Goal: Task Accomplishment & Management: Manage account settings

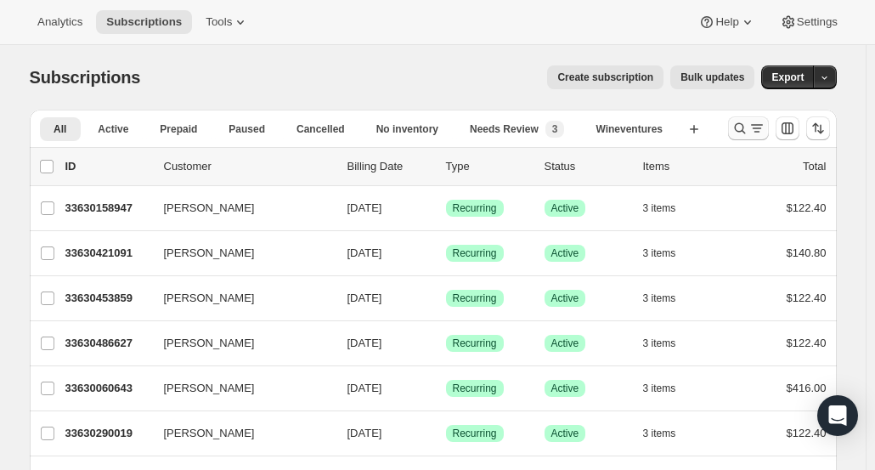
click at [742, 133] on icon "Search and filter results" at bounding box center [739, 128] width 17 height 17
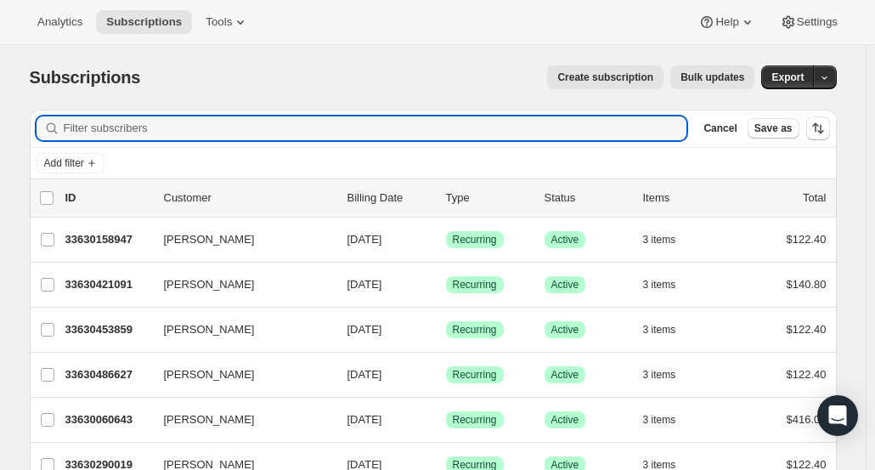
paste input "sarahhdennis@gmail.com"
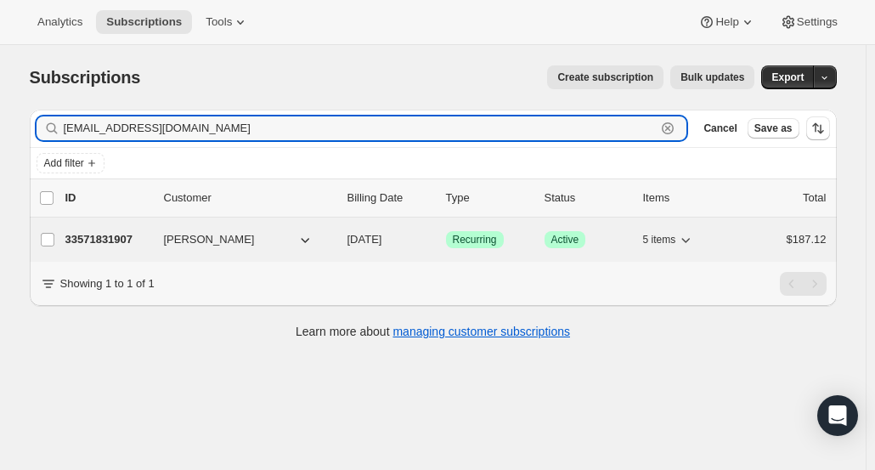
type input "sarahhdennis@gmail.com"
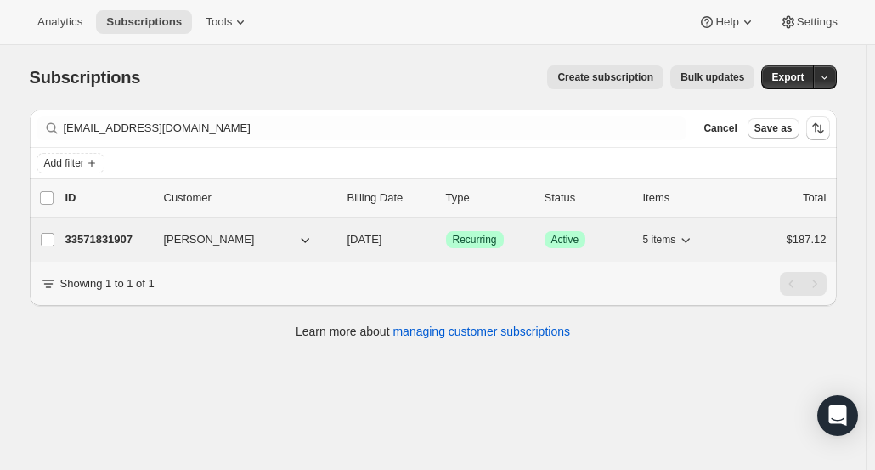
click at [99, 241] on p "33571831907" at bounding box center [107, 239] width 85 height 17
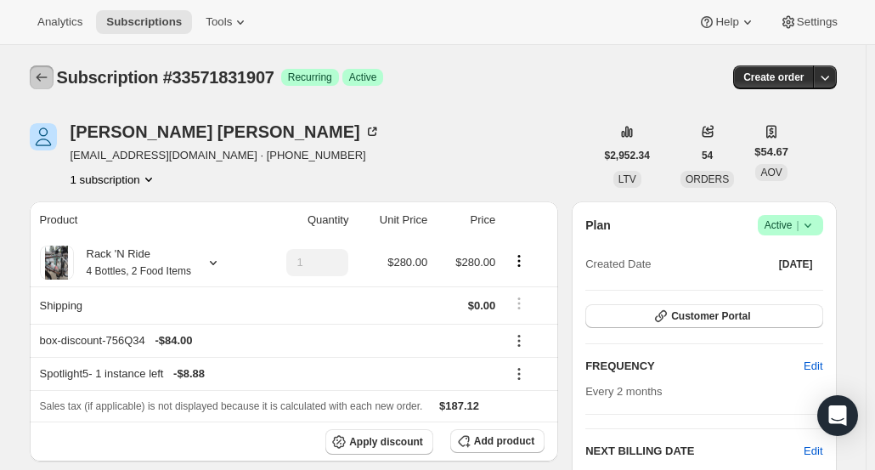
click at [36, 83] on button "Subscriptions" at bounding box center [42, 77] width 24 height 24
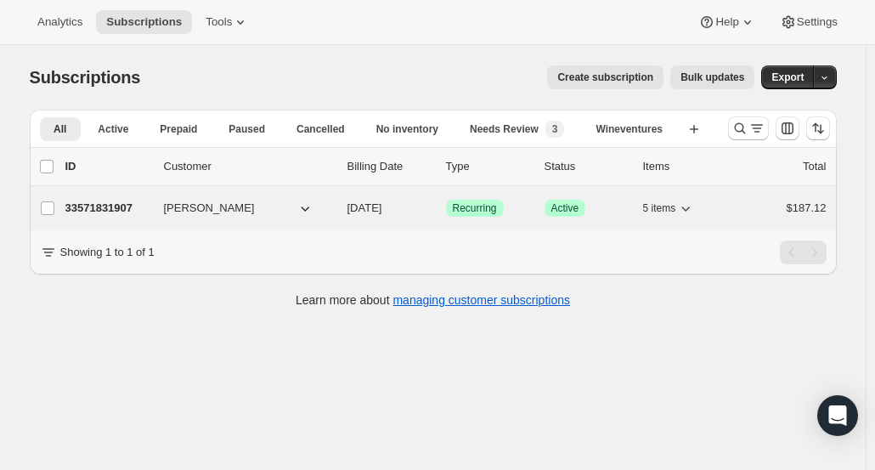
click at [133, 206] on p "33571831907" at bounding box center [107, 208] width 85 height 17
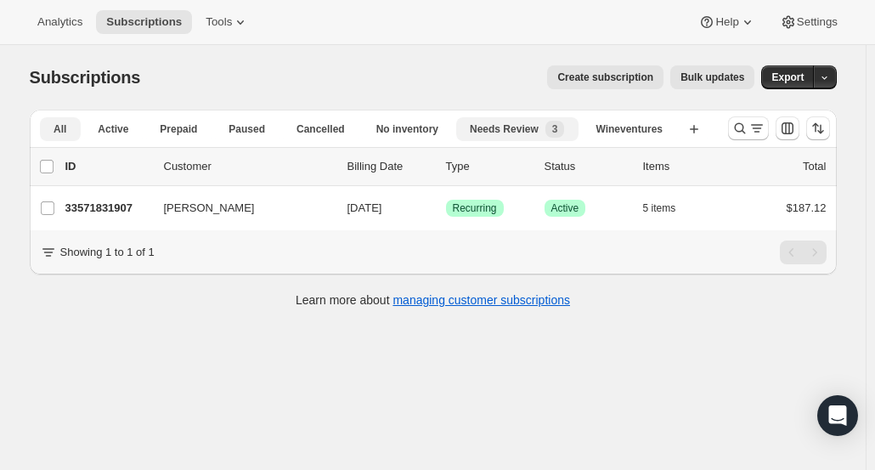
click at [499, 133] on span "Needs Review" at bounding box center [504, 129] width 69 height 14
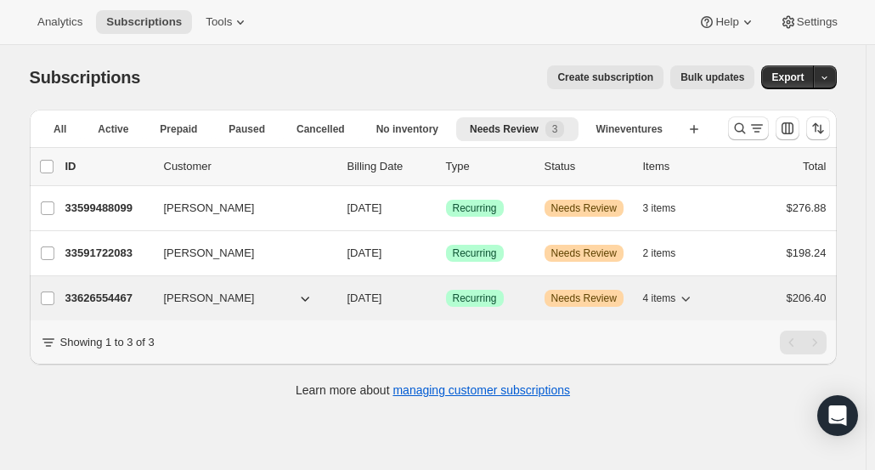
click at [112, 300] on p "33626554467" at bounding box center [107, 298] width 85 height 17
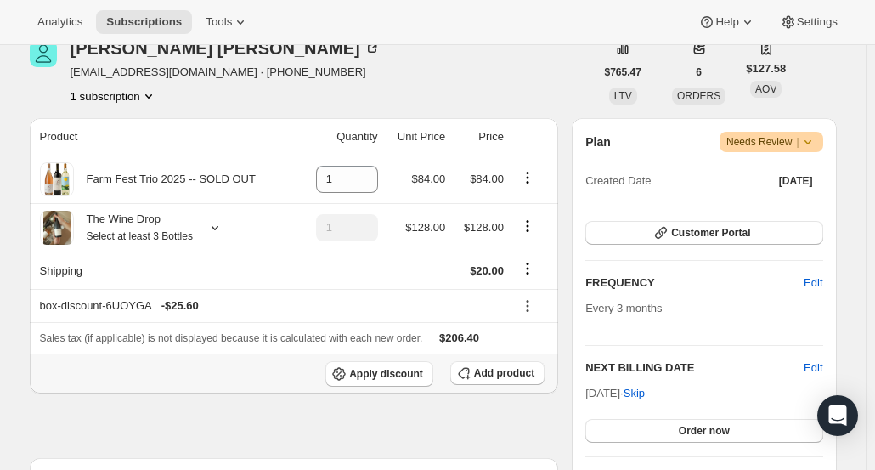
scroll to position [340, 0]
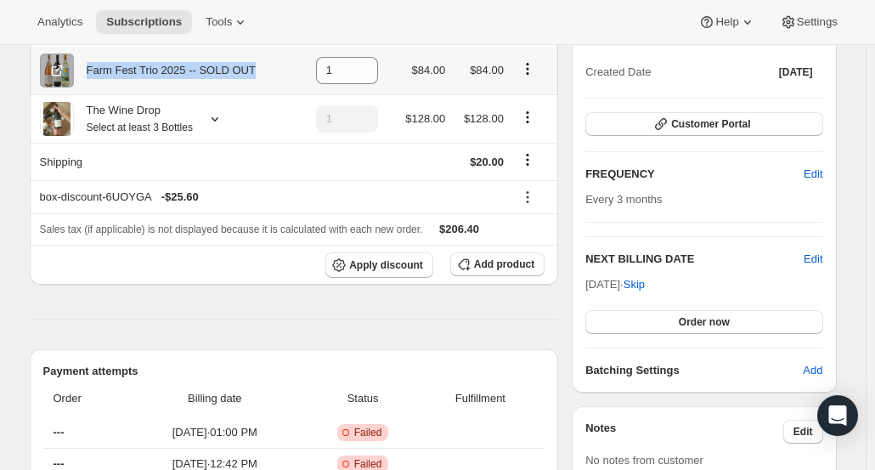
drag, startPoint x: 277, startPoint y: 76, endPoint x: 93, endPoint y: 82, distance: 184.5
click at [93, 82] on div "Farm Fest Trio 2025 -- SOLD OUT" at bounding box center [167, 71] width 254 height 34
copy div "Farm Fest Trio 2025 -- SOLD OUT"
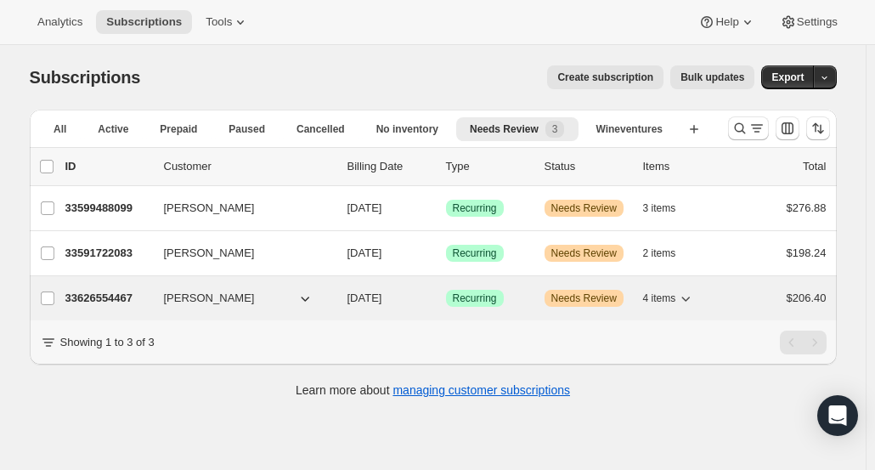
click at [115, 301] on p "33626554467" at bounding box center [107, 298] width 85 height 17
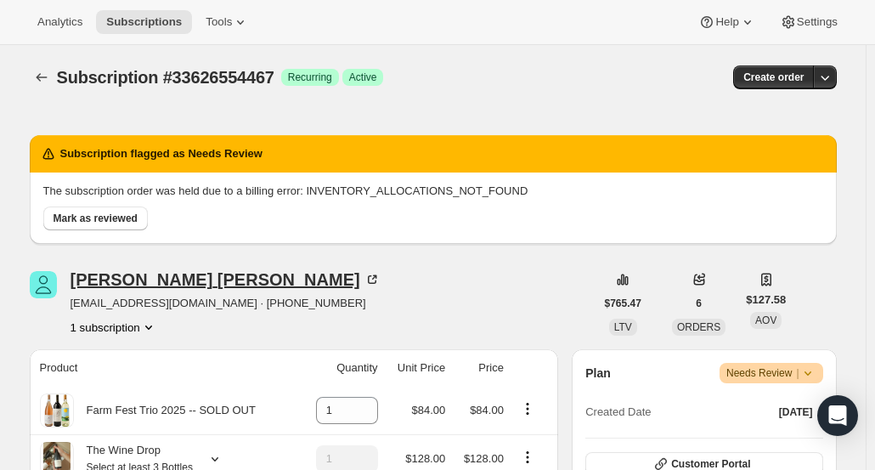
click at [165, 288] on div "Catherine Miller" at bounding box center [226, 279] width 310 height 17
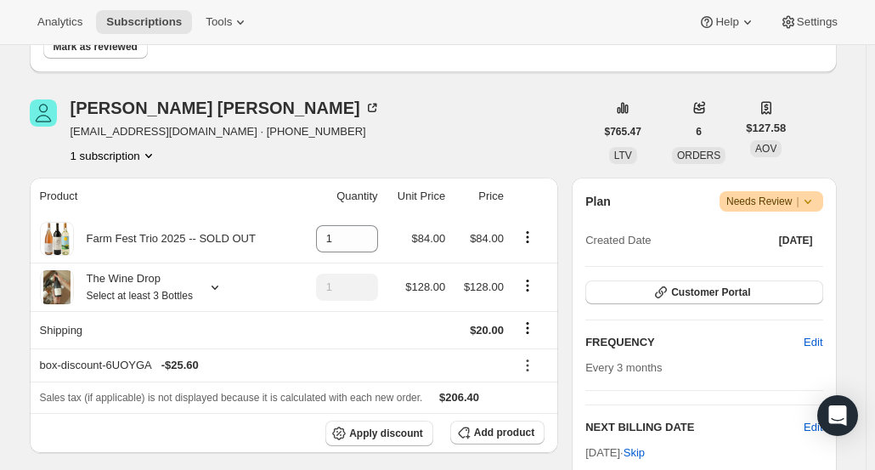
scroll to position [85, 0]
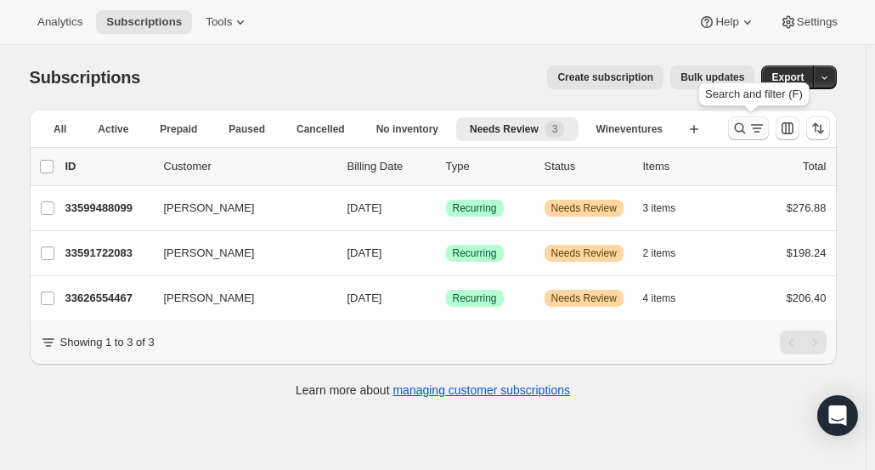
click at [739, 133] on icon "Search and filter results" at bounding box center [739, 128] width 17 height 17
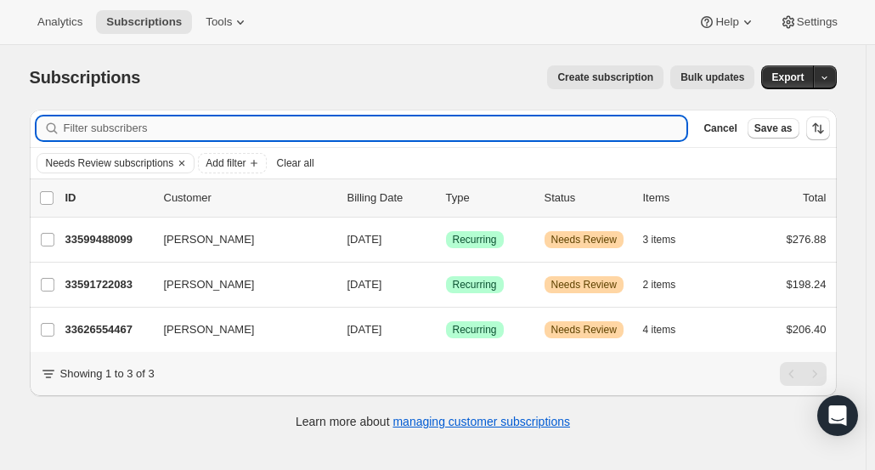
click at [387, 120] on input "Filter subscribers" at bounding box center [375, 128] width 623 height 24
click at [387, 130] on input "Filter subscribers" at bounding box center [375, 128] width 623 height 24
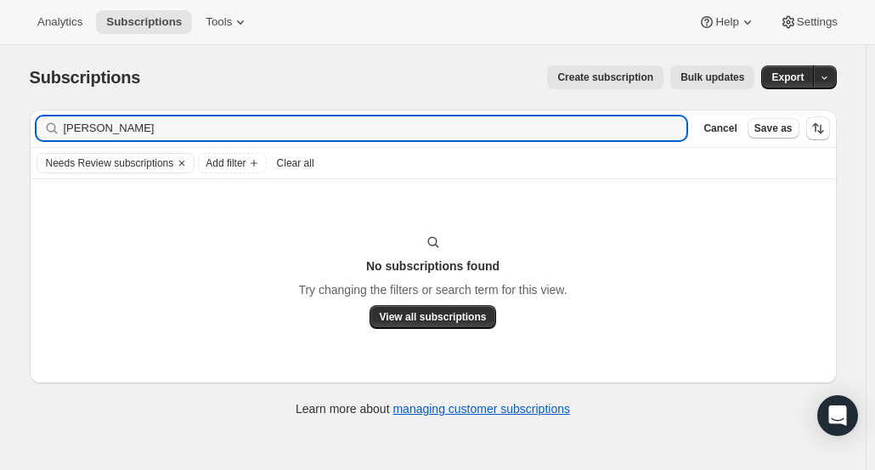
type input "scott cham"
click at [291, 167] on span "Clear all" at bounding box center [295, 163] width 37 height 14
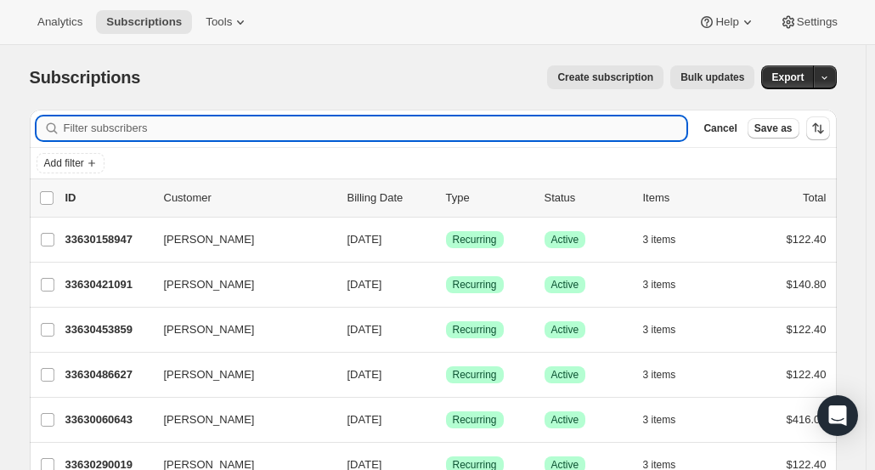
click at [137, 134] on input "Filter subscribers" at bounding box center [375, 128] width 623 height 24
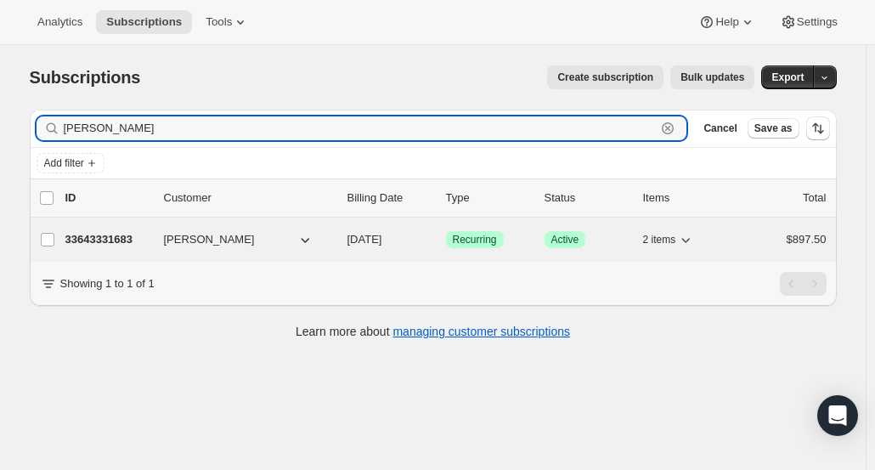
type input "scott cham"
click at [110, 237] on p "33643331683" at bounding box center [107, 239] width 85 height 17
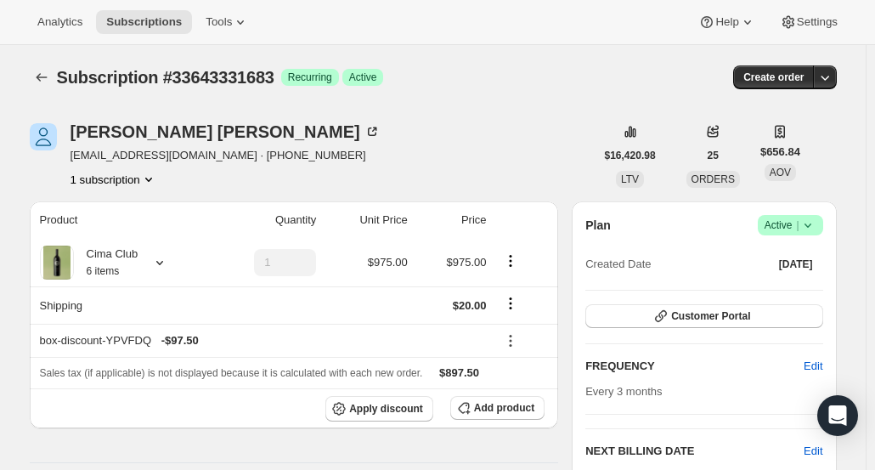
scroll to position [85, 0]
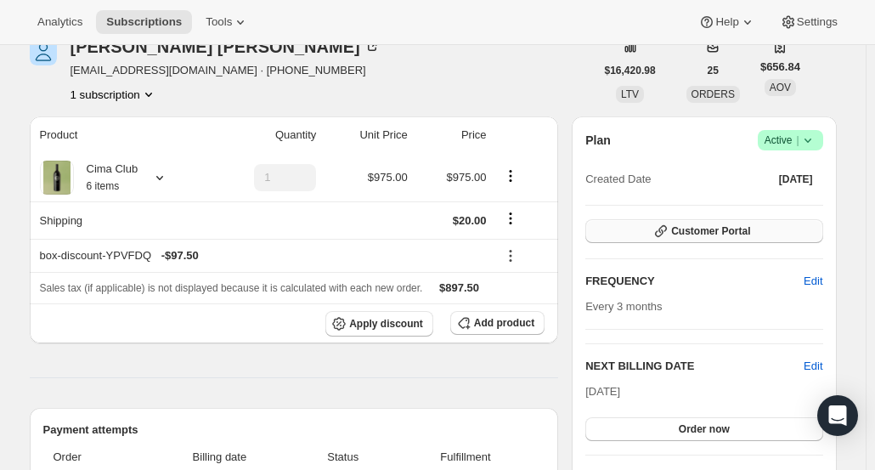
click at [766, 233] on button "Customer Portal" at bounding box center [703, 231] width 237 height 24
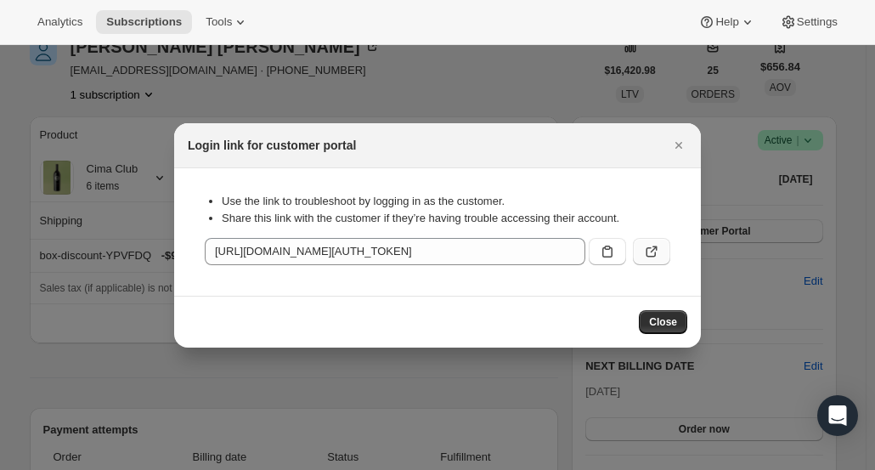
click at [657, 256] on icon ":ri8:" at bounding box center [651, 251] width 17 height 17
click at [659, 332] on button "Close" at bounding box center [663, 322] width 48 height 24
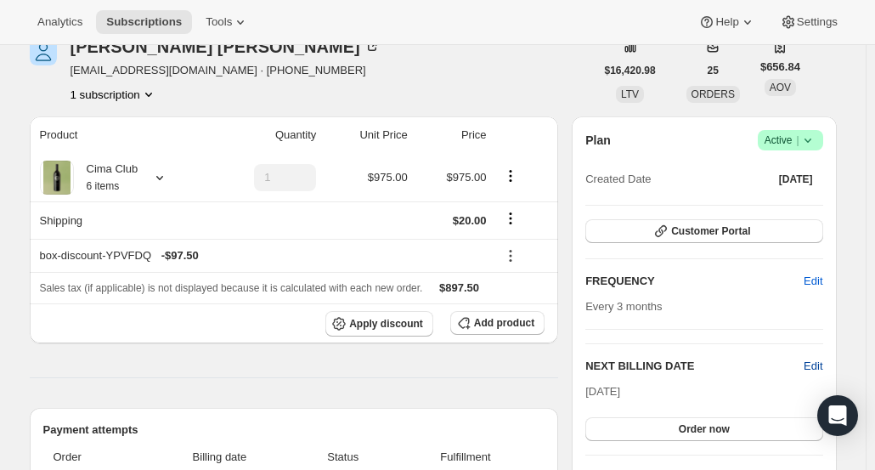
click at [822, 370] on span "Edit" at bounding box center [813, 366] width 19 height 17
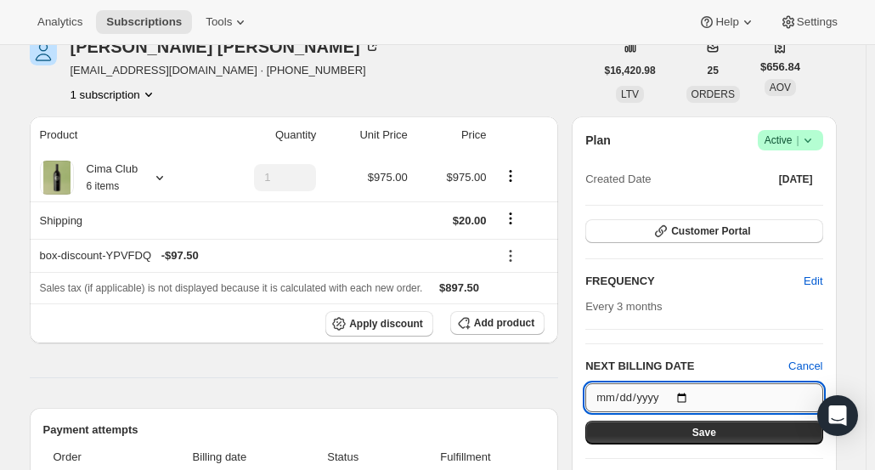
click at [763, 383] on input "2025-10-15" at bounding box center [703, 397] width 237 height 29
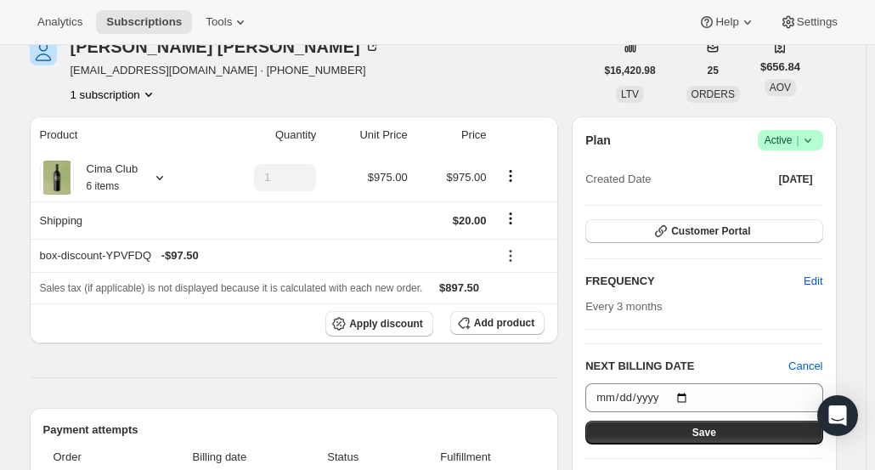
click at [776, 358] on h2 "NEXT BILLING DATE" at bounding box center [686, 366] width 203 height 17
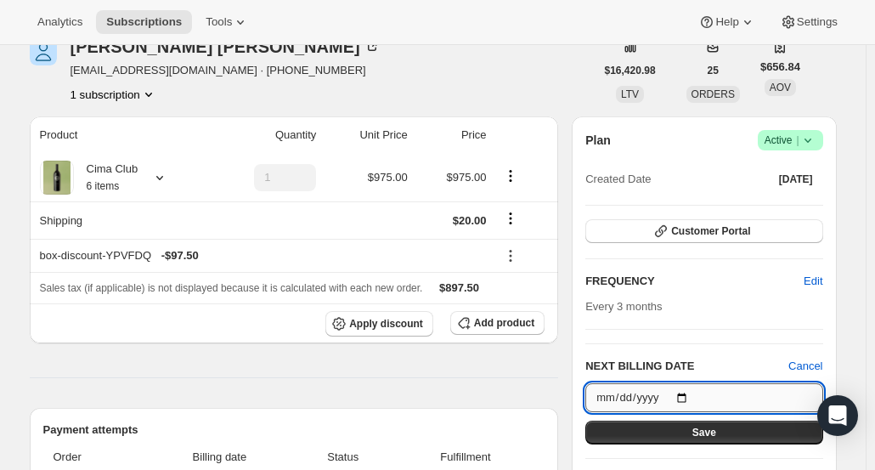
click at [747, 392] on input "2025-10-15" at bounding box center [703, 397] width 237 height 29
click at [685, 399] on input "2025-10-15" at bounding box center [703, 397] width 237 height 29
type input "2025-11-03"
click at [702, 426] on span "Save" at bounding box center [704, 433] width 24 height 14
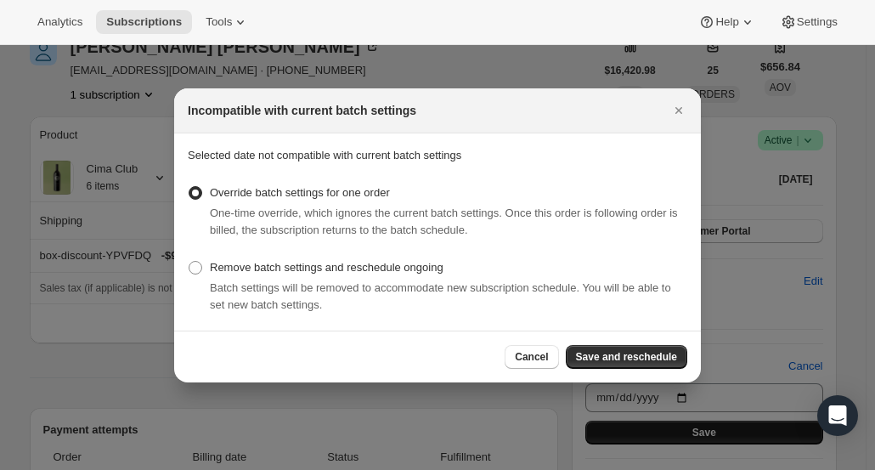
scroll to position [0, 0]
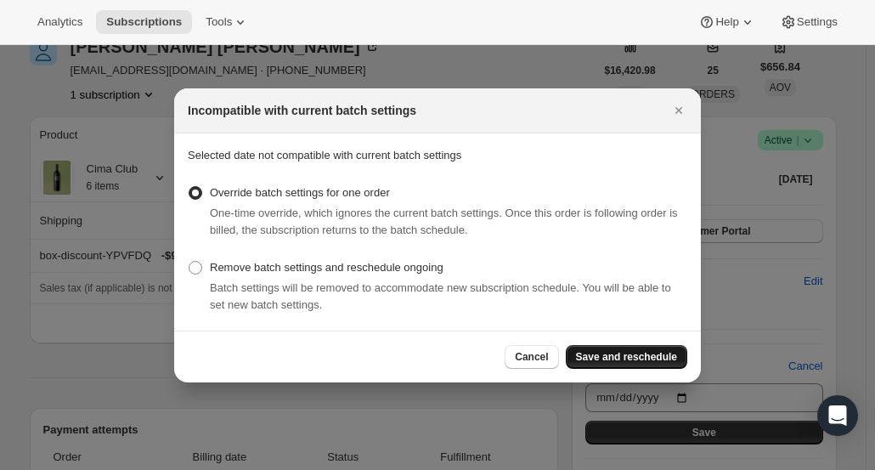
click at [627, 356] on span "Save and reschedule" at bounding box center [626, 357] width 101 height 14
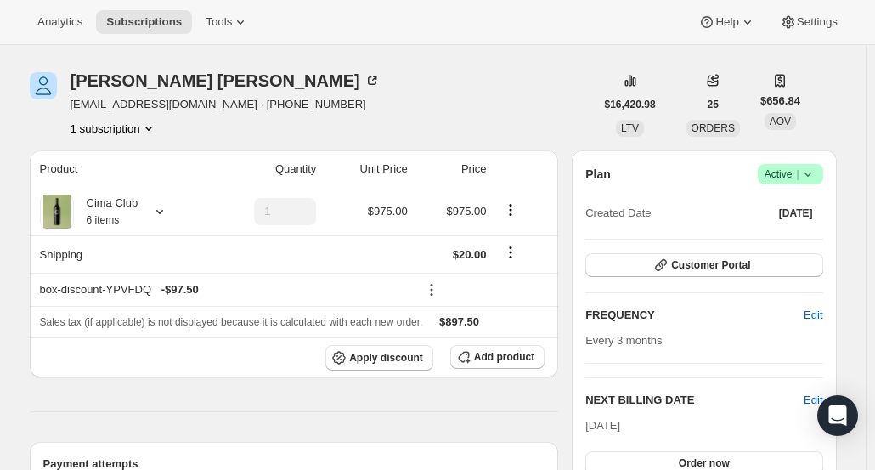
scroll to position [255, 0]
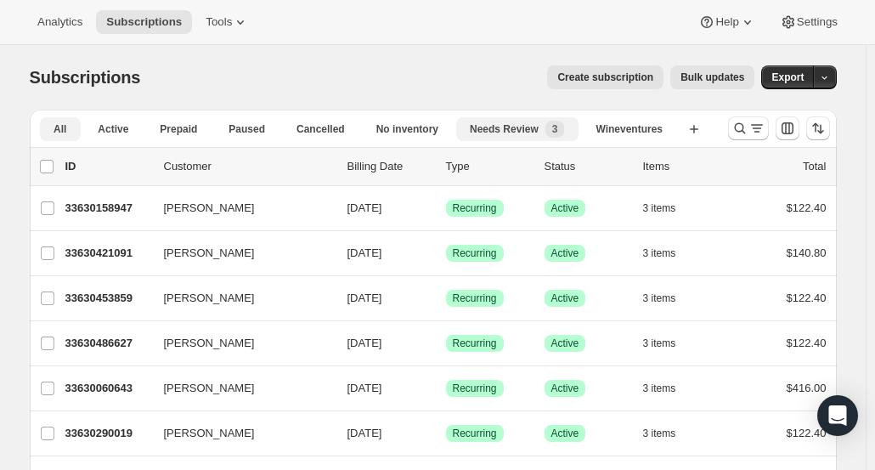
click at [538, 122] on span "Needs Review" at bounding box center [504, 129] width 69 height 14
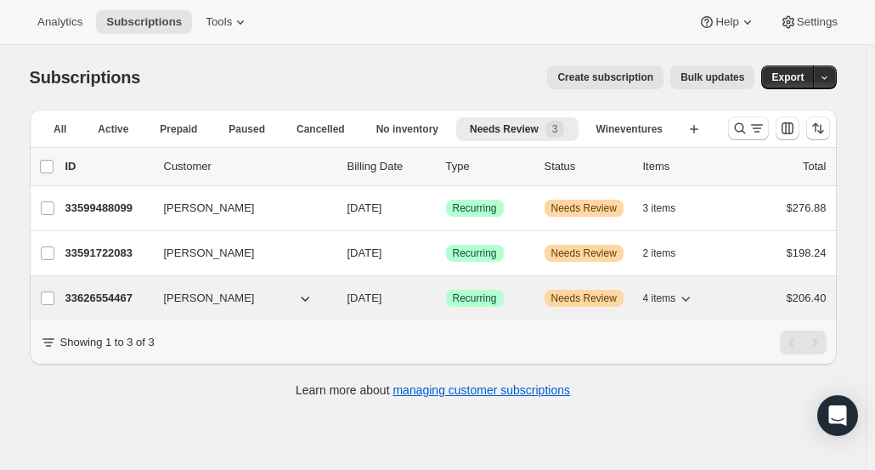
click at [87, 292] on p "33626554467" at bounding box center [107, 298] width 85 height 17
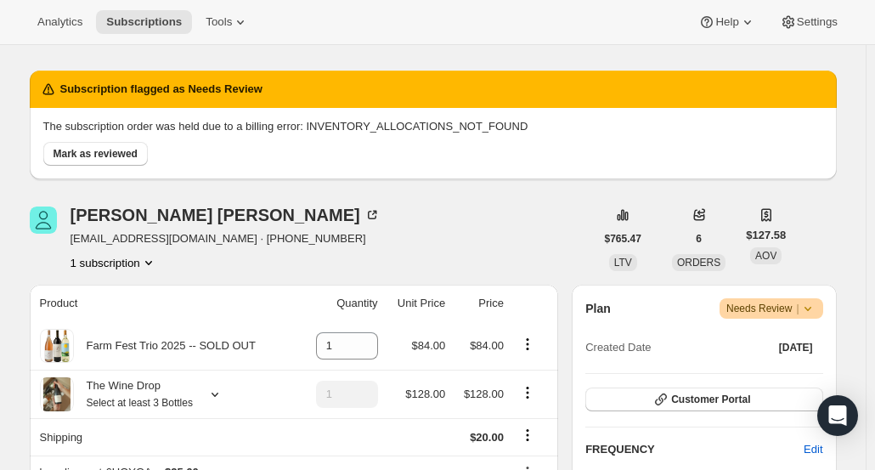
scroll to position [170, 0]
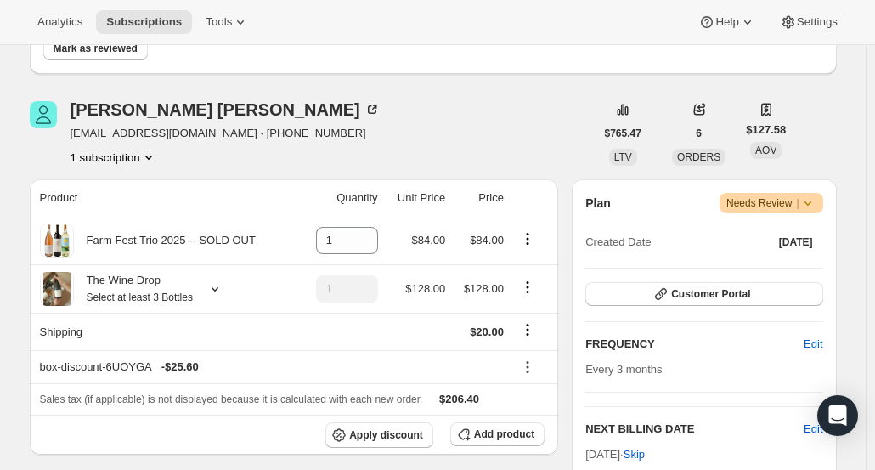
click at [815, 202] on icon at bounding box center [807, 203] width 17 height 17
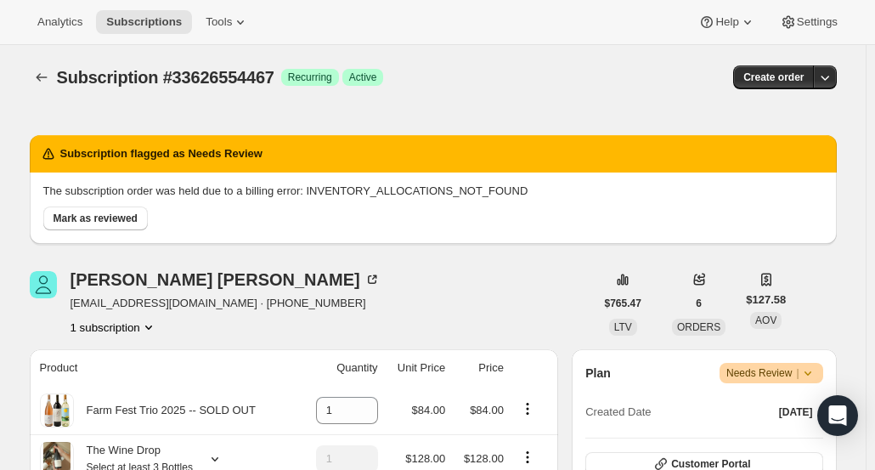
click at [819, 383] on div "Plan Warning Needs Review | Created Date Jun 22, 2025" at bounding box center [703, 393] width 237 height 61
click at [815, 381] on icon at bounding box center [807, 372] width 17 height 17
click at [771, 365] on span "Needs Review |" at bounding box center [771, 372] width 90 height 17
click at [78, 225] on button "Mark as reviewed" at bounding box center [95, 218] width 104 height 24
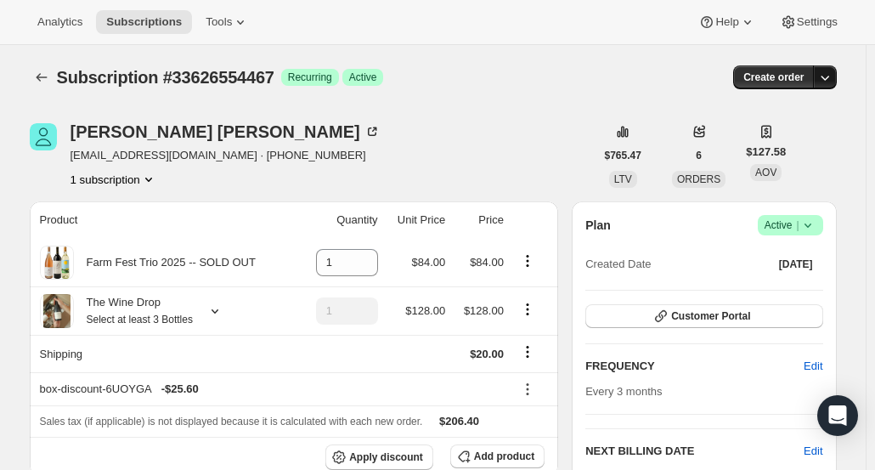
click at [831, 82] on icon "button" at bounding box center [824, 77] width 17 height 17
click at [815, 106] on span "Bill subscription order now" at bounding box center [757, 112] width 147 height 17
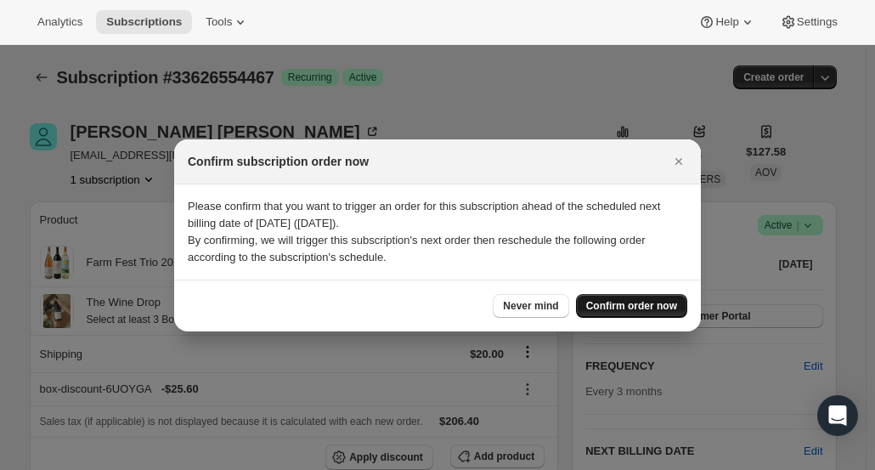
click at [657, 302] on span "Confirm order now" at bounding box center [631, 306] width 91 height 14
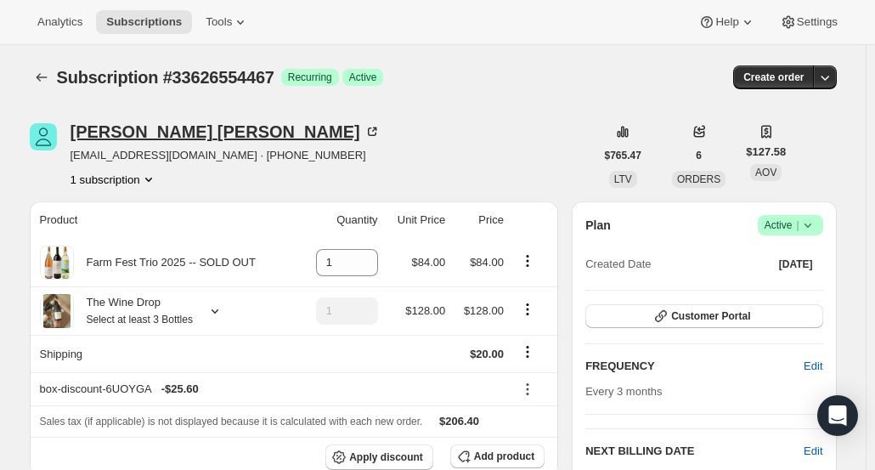
click at [149, 133] on div "[PERSON_NAME]" at bounding box center [226, 131] width 310 height 17
click at [124, 138] on div "[PERSON_NAME]" at bounding box center [226, 131] width 310 height 17
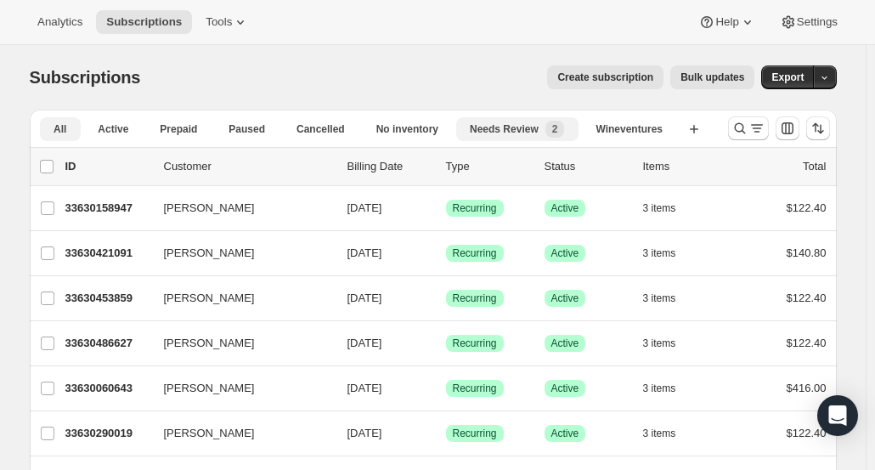
click at [519, 128] on span "Needs Review" at bounding box center [504, 129] width 69 height 14
click at [745, 129] on icon "Search and filter results" at bounding box center [739, 128] width 11 height 11
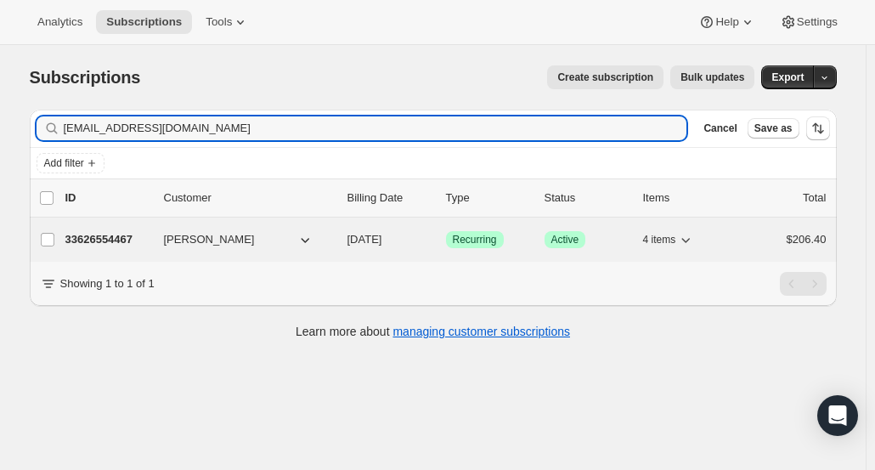
type input "mommyandmax@comcast.net"
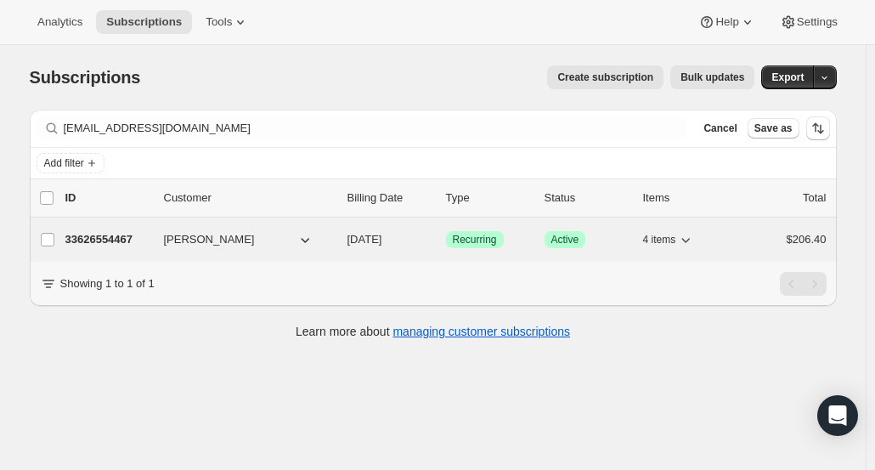
click at [96, 240] on p "33626554467" at bounding box center [107, 239] width 85 height 17
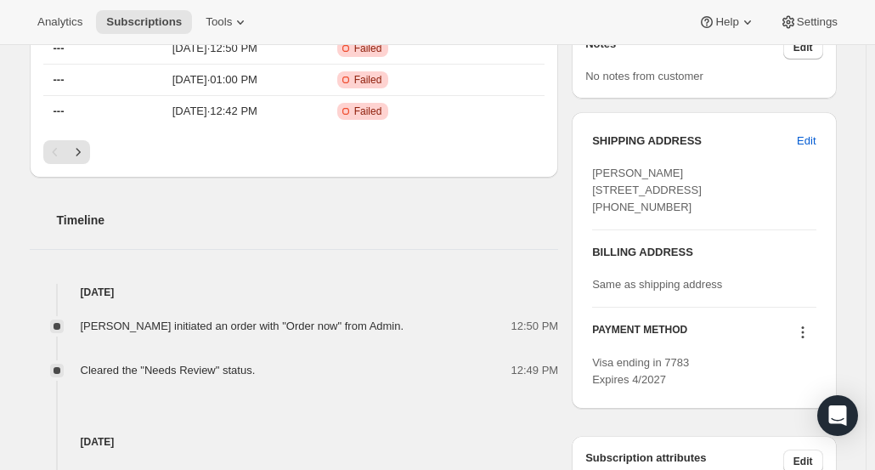
scroll to position [680, 0]
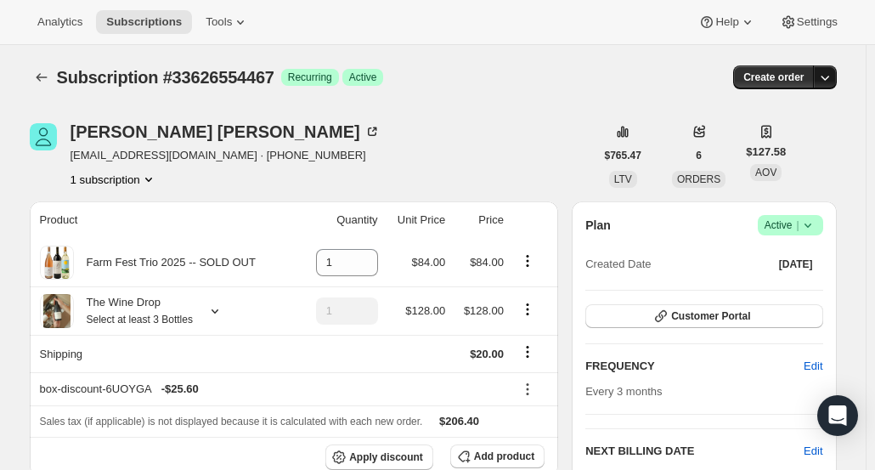
click at [826, 72] on icon "button" at bounding box center [824, 77] width 17 height 17
click at [787, 121] on button "Bill subscription order now" at bounding box center [746, 112] width 179 height 27
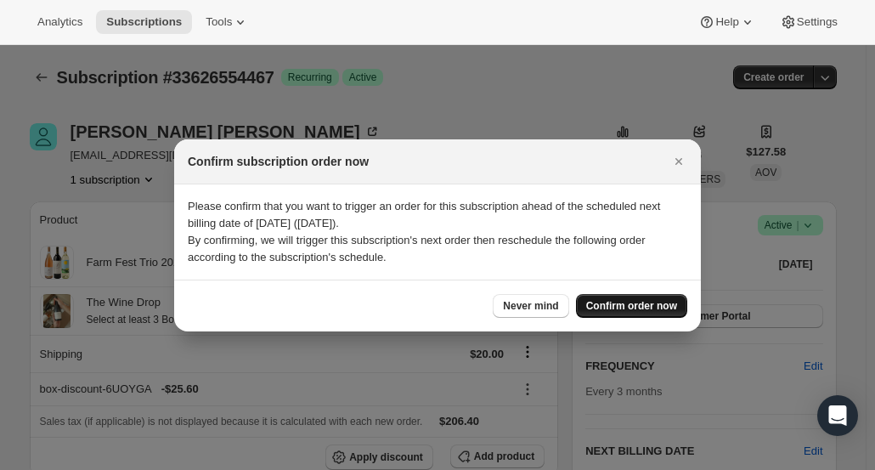
click at [669, 301] on span "Confirm order now" at bounding box center [631, 306] width 91 height 14
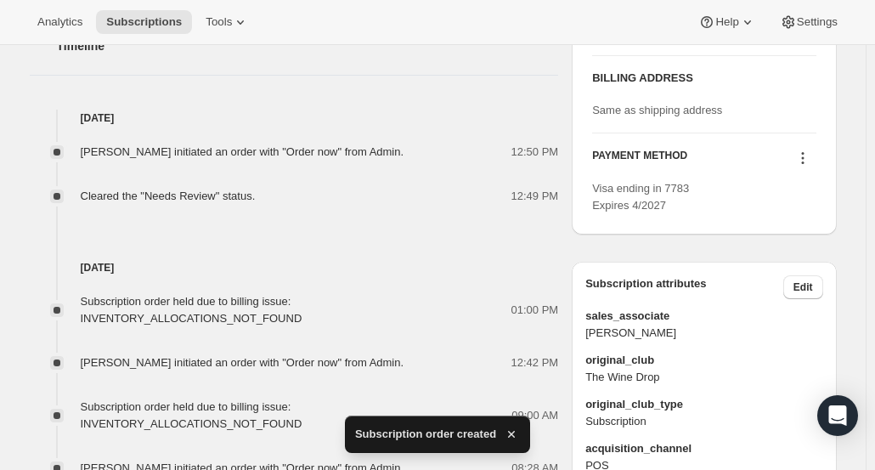
scroll to position [510, 0]
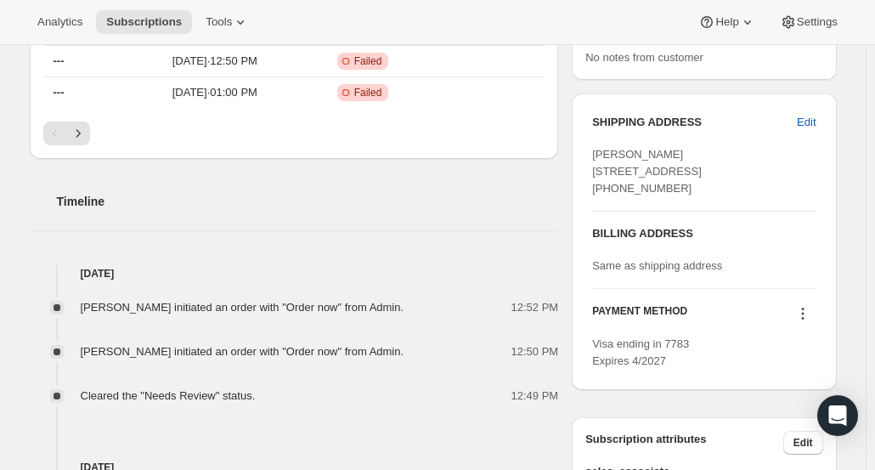
scroll to position [849, 0]
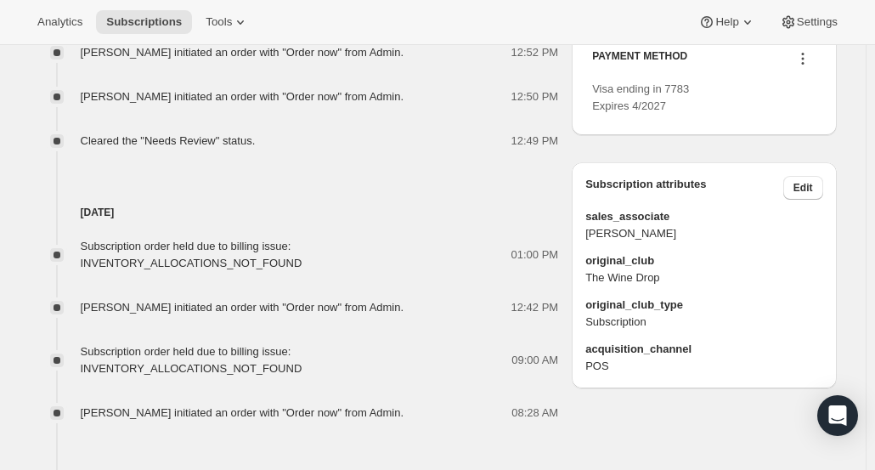
click at [362, 200] on div "Oct 1, 2025 Subscription order held due to billing issue: INVENTORY_ALLOCATIONS…" at bounding box center [294, 285] width 529 height 272
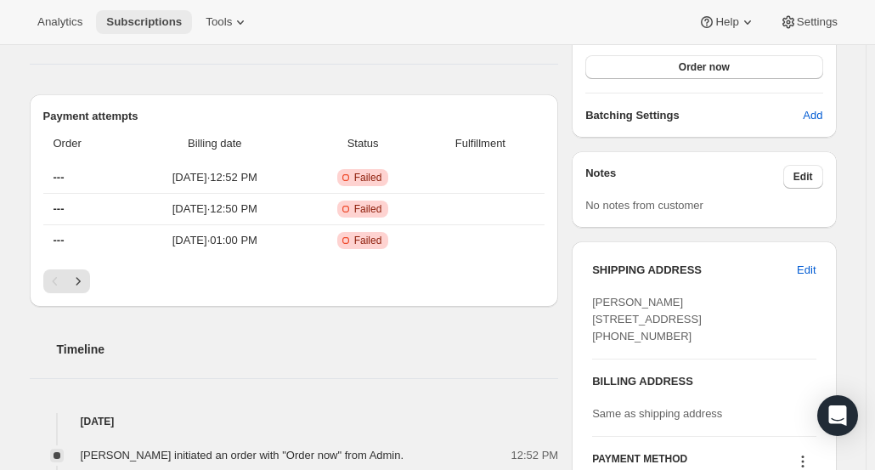
scroll to position [340, 0]
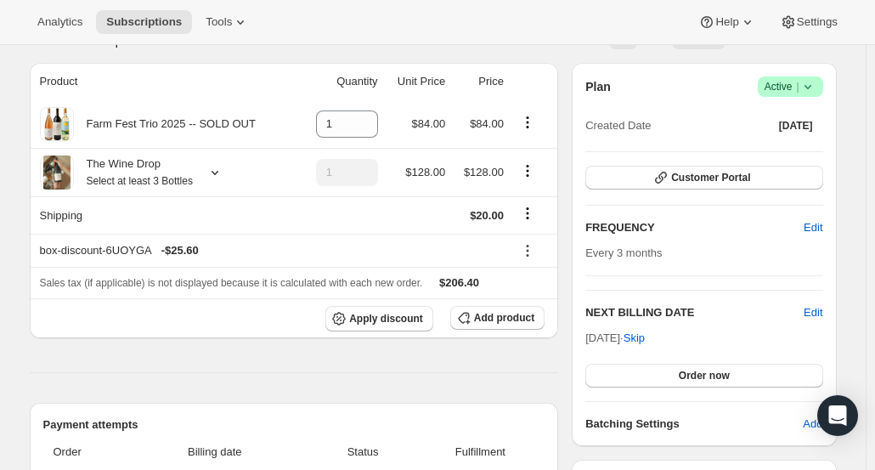
scroll to position [340, 0]
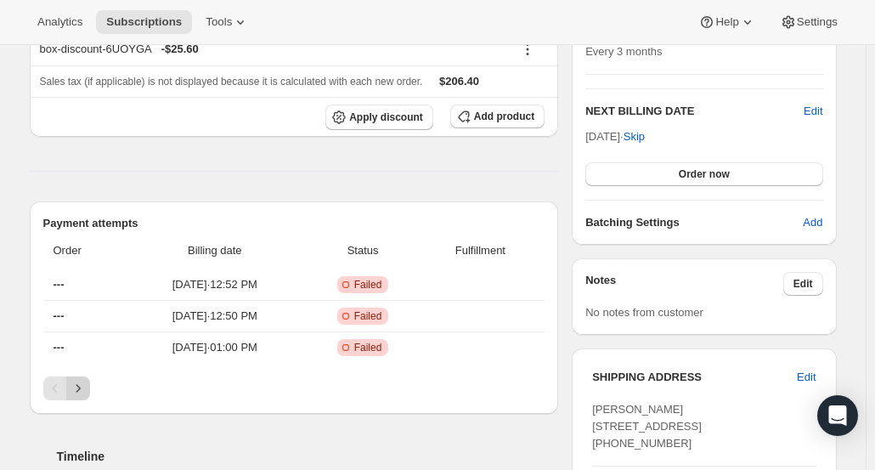
click at [85, 385] on icon "Next" at bounding box center [78, 388] width 17 height 17
click at [59, 389] on icon "Previous" at bounding box center [55, 388] width 17 height 17
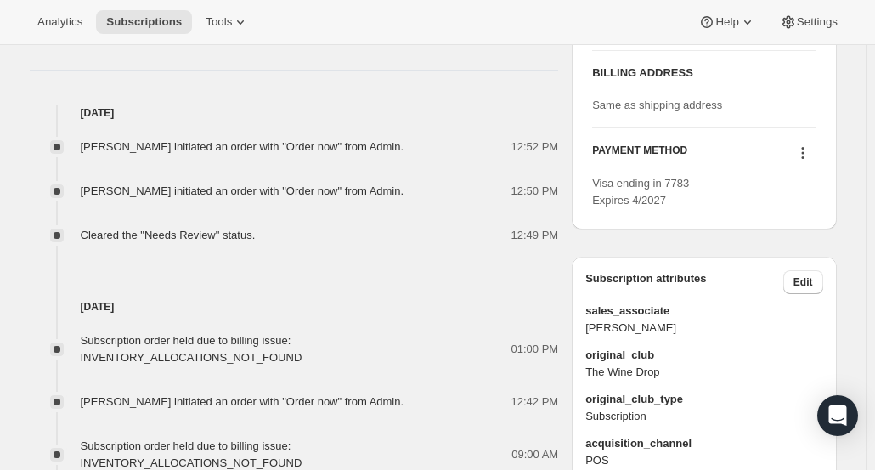
scroll to position [421, 0]
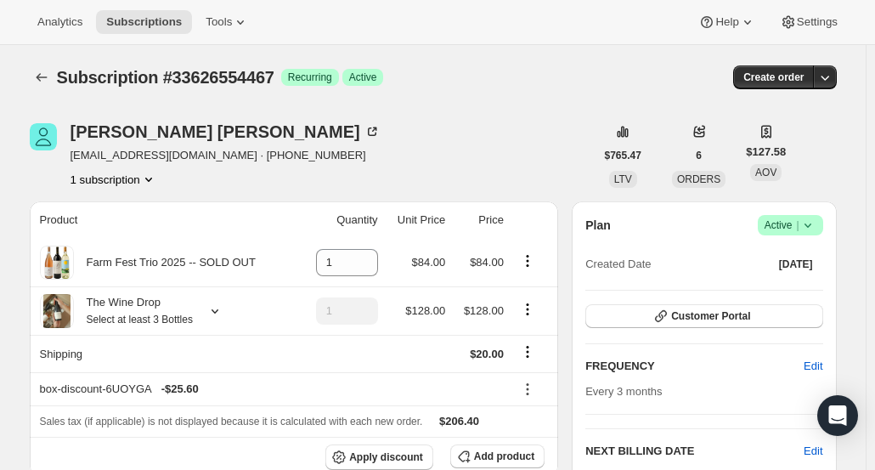
scroll to position [421, 0]
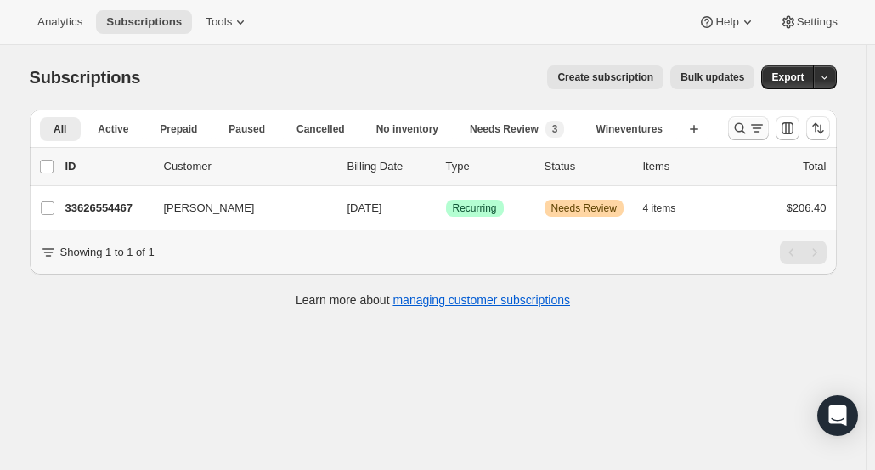
click at [732, 133] on button "Search and filter results" at bounding box center [748, 128] width 41 height 24
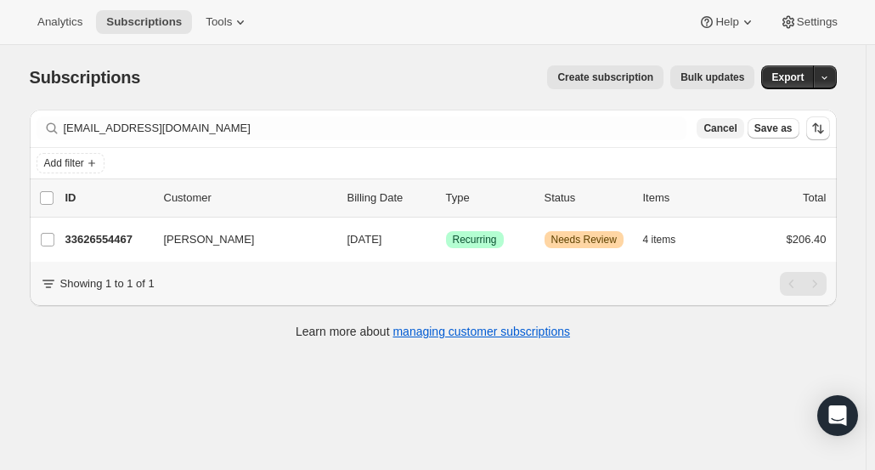
click at [723, 130] on span "Cancel" at bounding box center [719, 128] width 33 height 14
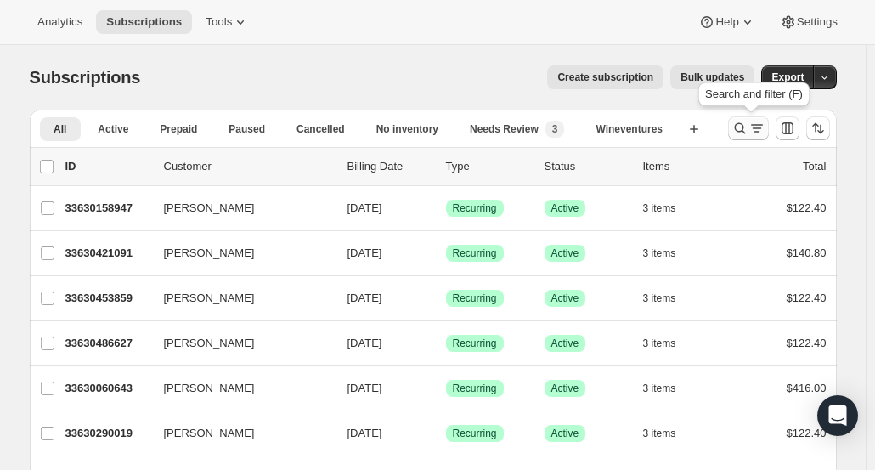
click at [747, 130] on icon "Search and filter results" at bounding box center [739, 128] width 17 height 17
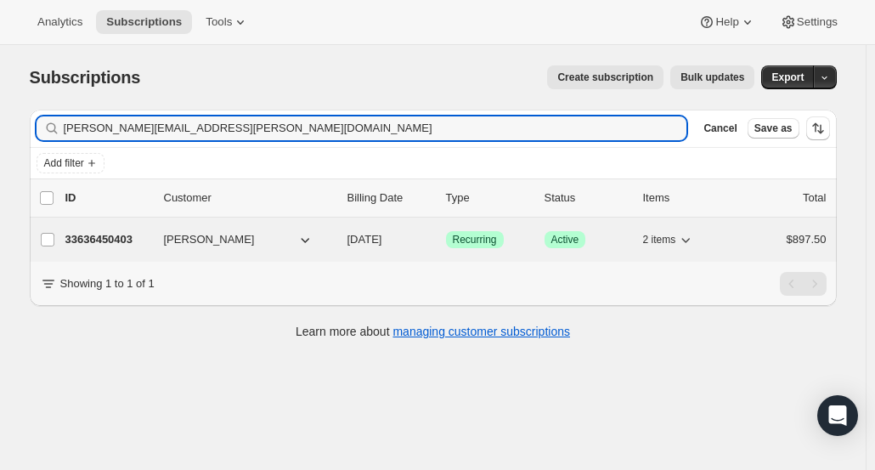
type input "jim.pennella@gmail.com"
click at [109, 238] on p "33636450403" at bounding box center [107, 239] width 85 height 17
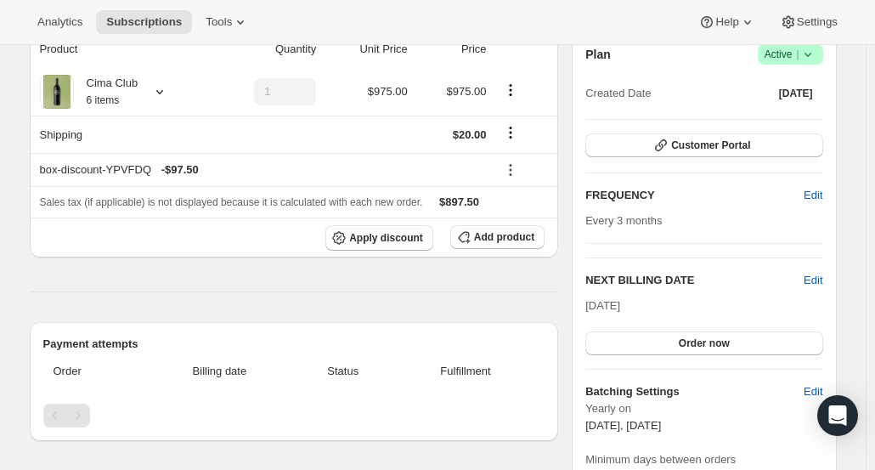
scroll to position [127, 0]
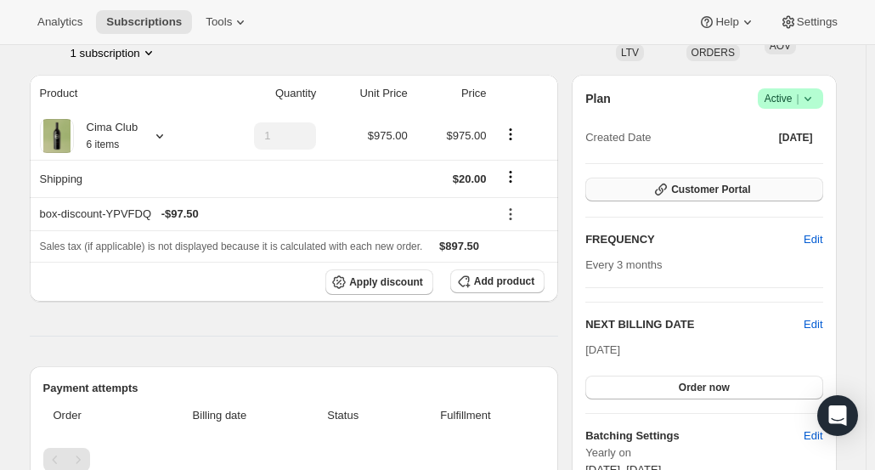
click at [764, 188] on button "Customer Portal" at bounding box center [703, 190] width 237 height 24
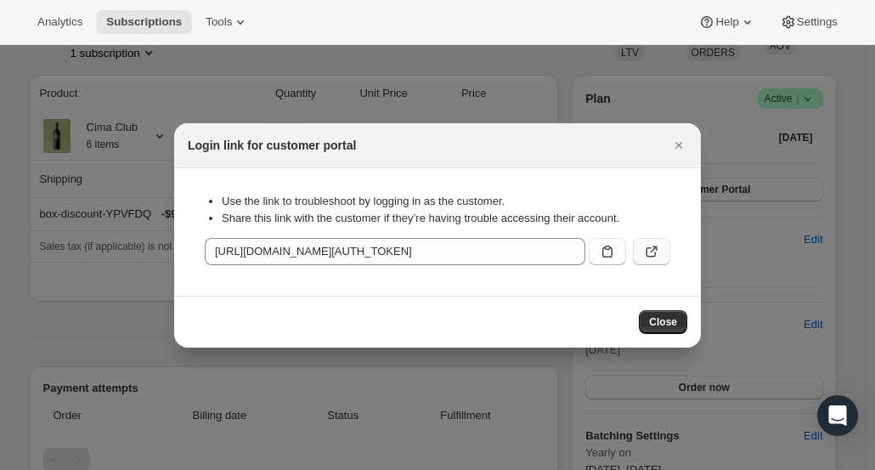
click at [657, 247] on icon ":rcc:" at bounding box center [651, 251] width 17 height 17
click at [681, 152] on icon "Close" at bounding box center [678, 145] width 17 height 17
